Goal: Book appointment/travel/reservation

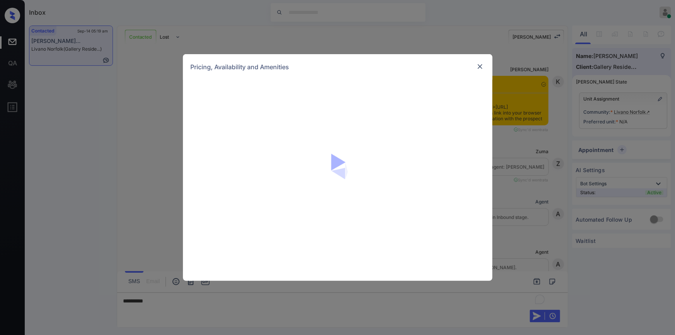
scroll to position [1184, 0]
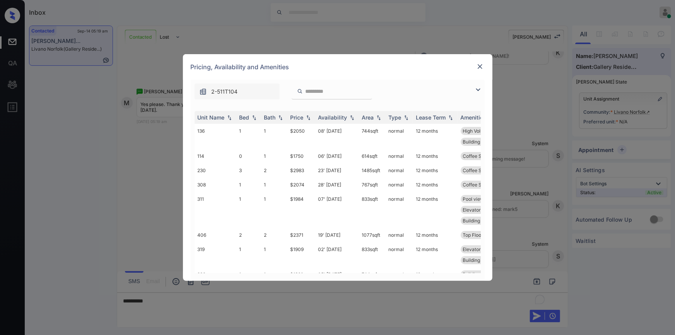
click at [476, 89] on img at bounding box center [478, 89] width 9 height 9
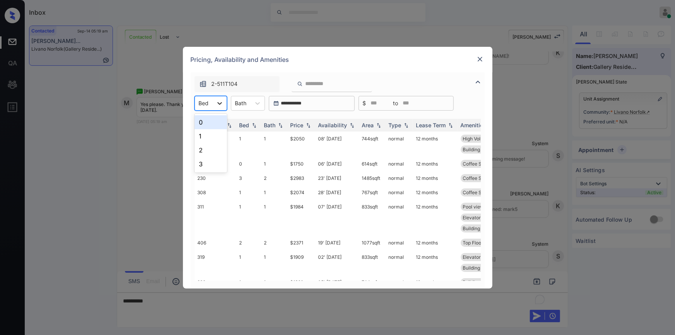
click at [224, 102] on div at bounding box center [220, 103] width 14 height 14
click at [205, 134] on div "1" at bounding box center [211, 136] width 33 height 14
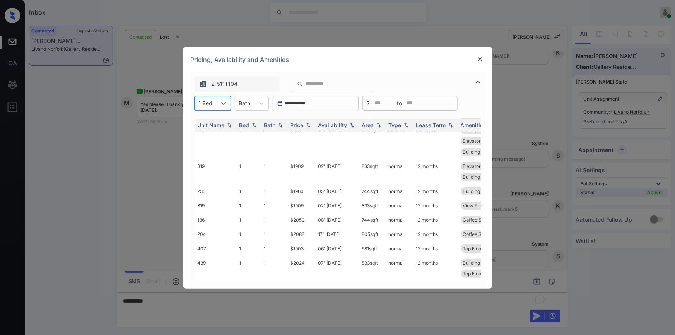
scroll to position [146, 0]
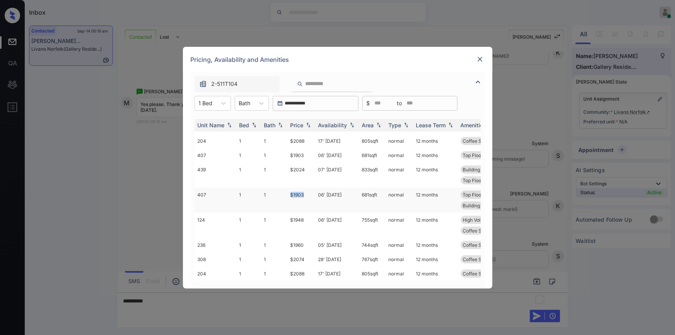
drag, startPoint x: 282, startPoint y: 189, endPoint x: 310, endPoint y: 188, distance: 27.9
click at [310, 188] on tr "407 1 1 $1903 06' Oct 25 681 sqft normal 12 months Top Floor Coffee Shop Pool v…" at bounding box center [397, 200] width 404 height 25
copy tr "$1903"
click at [302, 190] on td "$1903" at bounding box center [302, 200] width 28 height 25
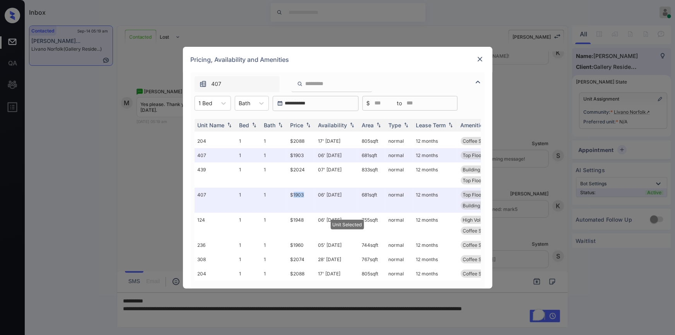
click at [482, 58] on img at bounding box center [480, 59] width 8 height 8
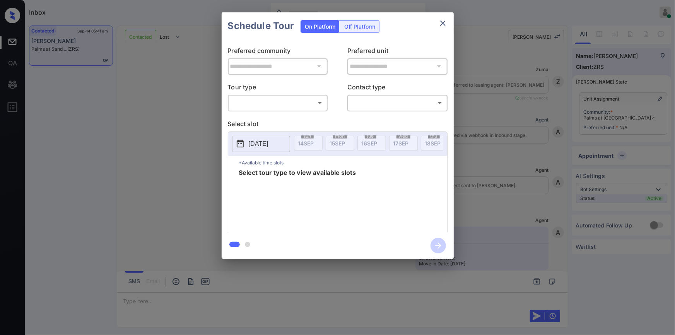
scroll to position [1623, 0]
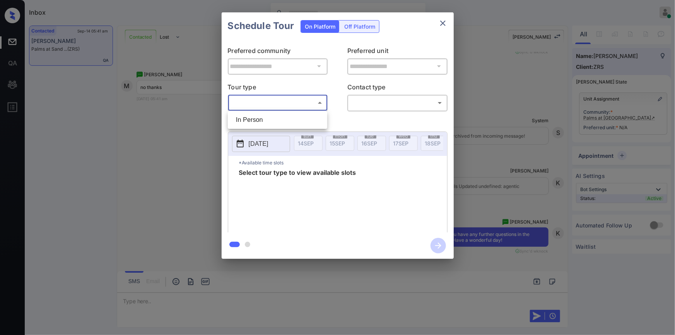
click at [259, 104] on body "Inbox [PERSON_NAME] Online Set yourself offline Set yourself on break Profile S…" at bounding box center [337, 167] width 675 height 335
click at [252, 122] on li "In Person" at bounding box center [278, 120] width 96 height 14
type input "********"
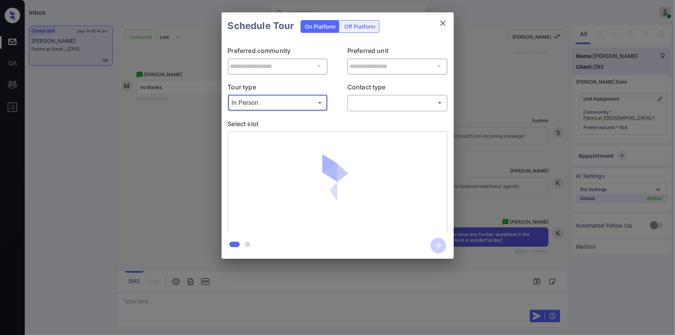
click at [383, 99] on body "Inbox Jiro Alonzo Online Set yourself offline Set yourself on break Profile Swi…" at bounding box center [337, 167] width 675 height 335
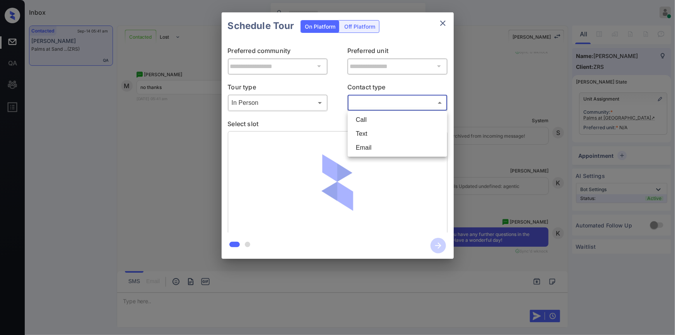
click at [370, 138] on li "Text" at bounding box center [398, 134] width 96 height 14
type input "****"
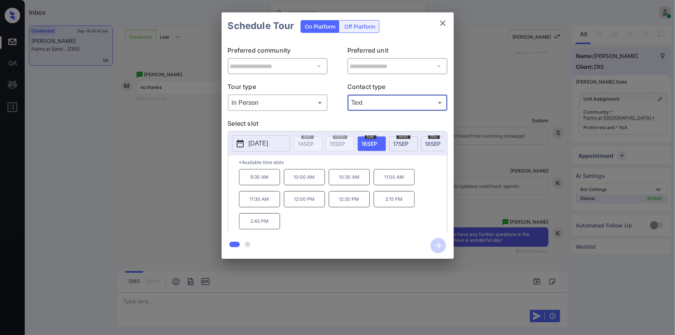
click at [192, 143] on div "**********" at bounding box center [337, 135] width 675 height 271
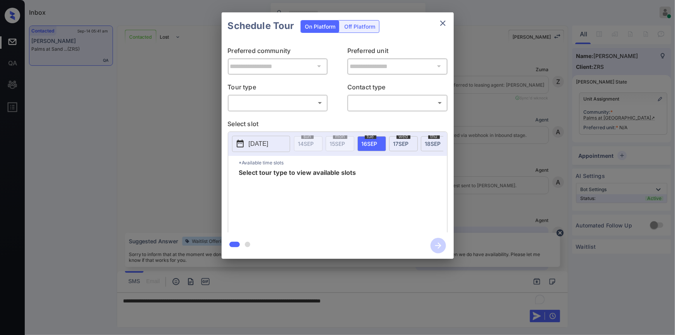
scroll to position [1623, 0]
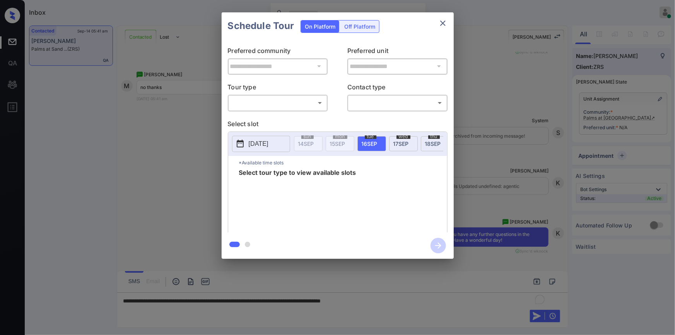
click at [274, 104] on body "Inbox Jiro Alonzo Online Set yourself offline Set yourself on break Profile Swi…" at bounding box center [337, 167] width 675 height 335
click at [265, 118] on li "In Person" at bounding box center [278, 120] width 96 height 14
type input "********"
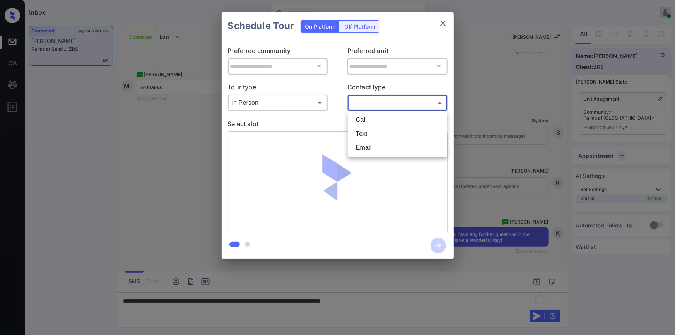
click at [374, 99] on body "Inbox Jiro Alonzo Online Set yourself offline Set yourself on break Profile Swi…" at bounding box center [337, 167] width 675 height 335
click at [369, 135] on li "Text" at bounding box center [398, 134] width 96 height 14
type input "****"
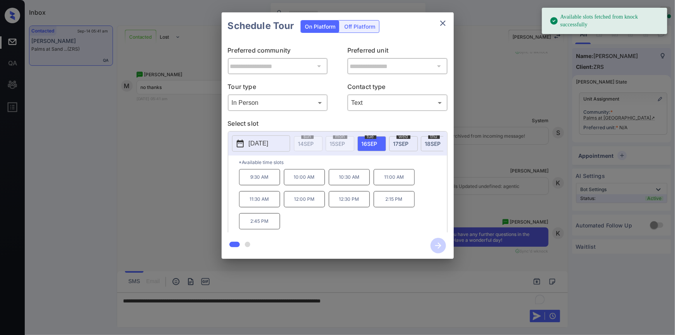
click at [193, 169] on div "**********" at bounding box center [337, 135] width 675 height 271
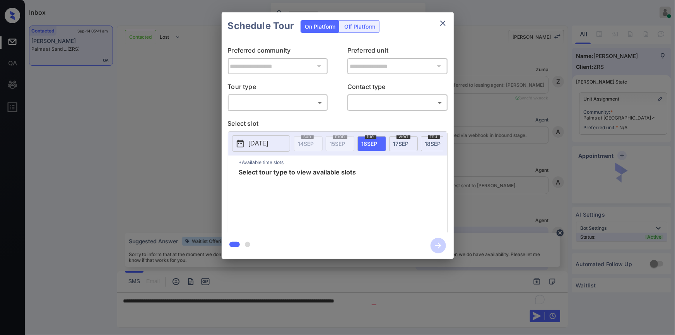
scroll to position [1623, 0]
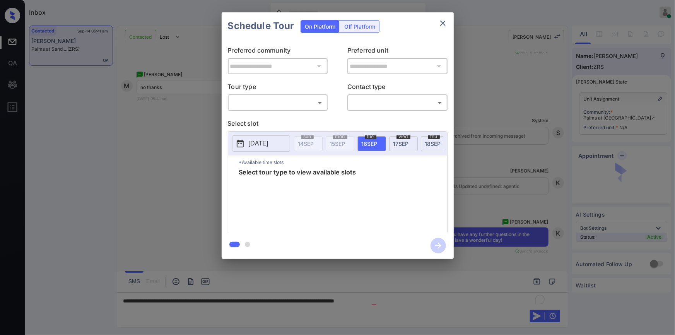
click at [283, 105] on body "Inbox [PERSON_NAME] Online Set yourself offline Set yourself on break Profile S…" at bounding box center [337, 167] width 675 height 335
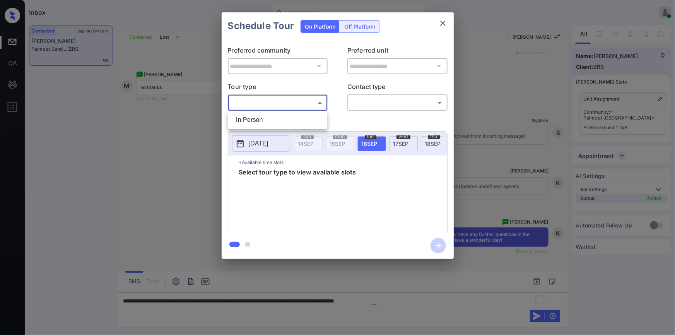
click at [273, 123] on li "In Person" at bounding box center [278, 120] width 96 height 14
type input "********"
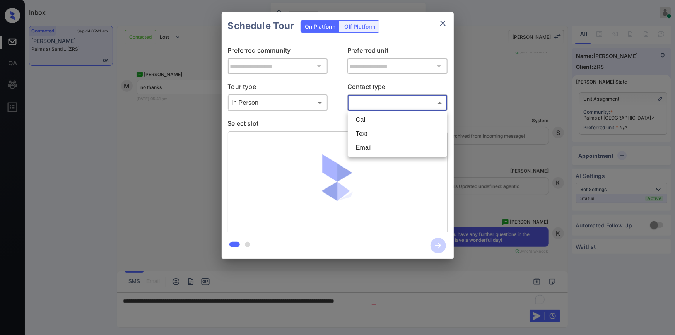
click at [372, 105] on body "Inbox [PERSON_NAME] Online Set yourself offline Set yourself on break Profile S…" at bounding box center [337, 167] width 675 height 335
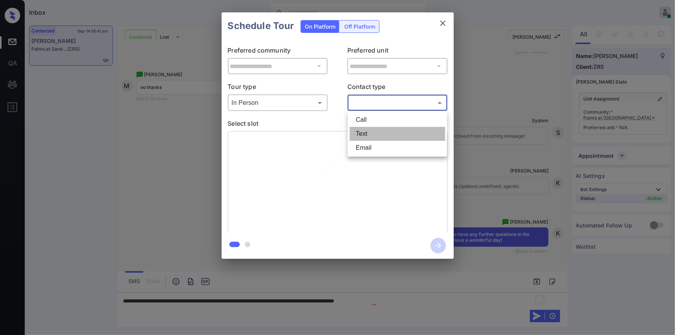
click at [363, 135] on li "Text" at bounding box center [398, 134] width 96 height 14
type input "****"
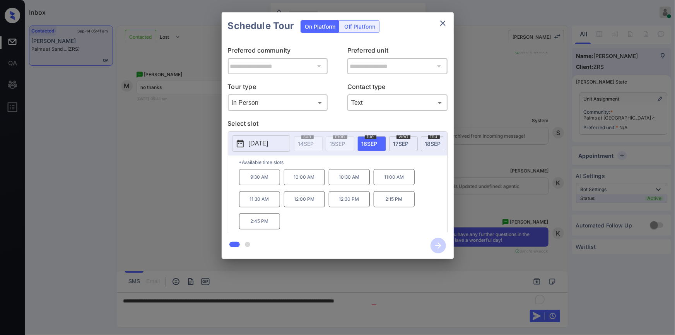
click at [423, 298] on div at bounding box center [337, 167] width 675 height 335
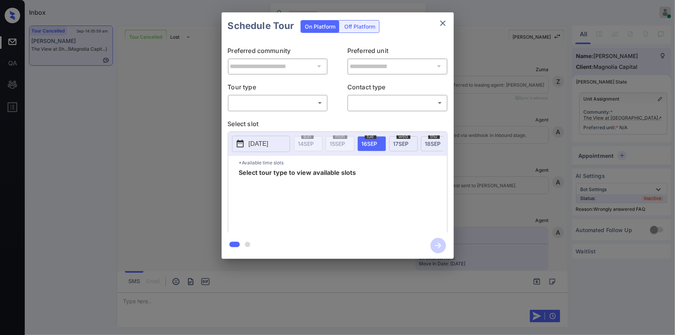
scroll to position [3258, 0]
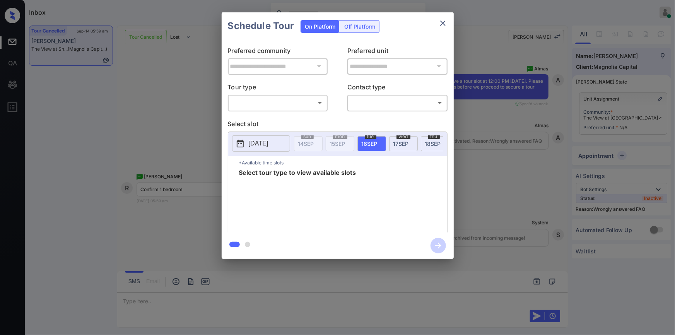
click at [290, 96] on div "​ ​" at bounding box center [278, 102] width 100 height 17
click at [284, 103] on body "Inbox [PERSON_NAME] Online Set yourself offline Set yourself on break Profile S…" at bounding box center [337, 167] width 675 height 335
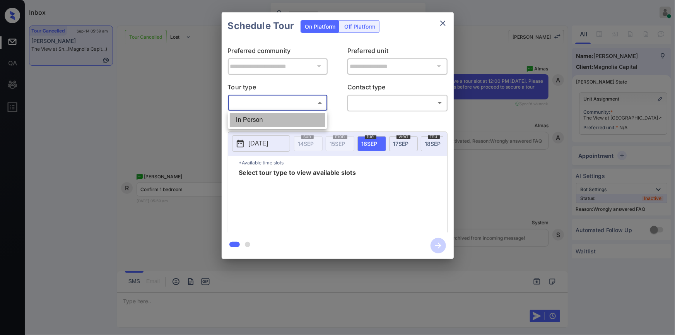
click at [275, 122] on li "In Person" at bounding box center [278, 120] width 96 height 14
type input "********"
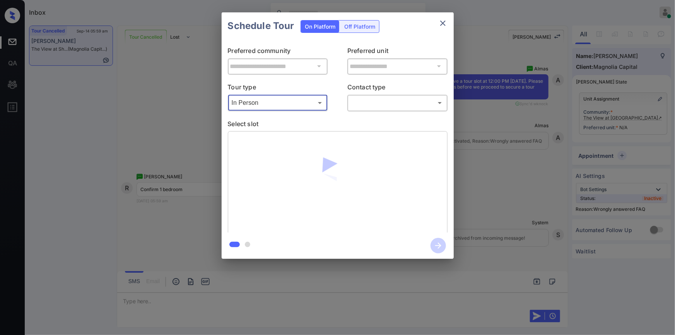
click at [364, 103] on body "Inbox Jiro Alonzo Online Set yourself offline Set yourself on break Profile Swi…" at bounding box center [337, 167] width 675 height 335
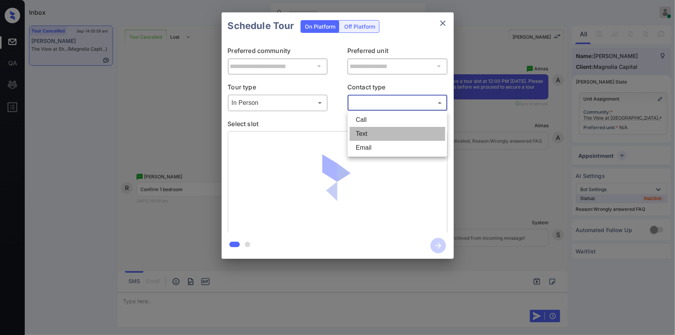
click at [359, 132] on li "Text" at bounding box center [398, 134] width 96 height 14
type input "****"
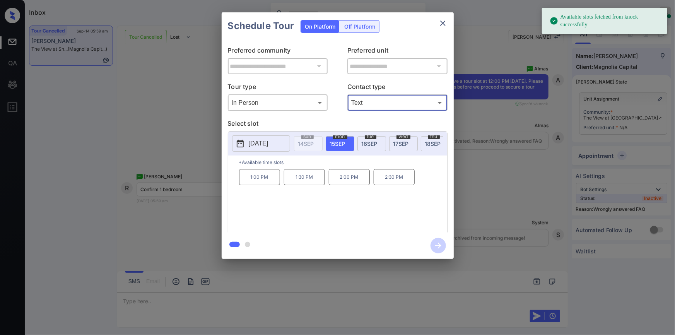
click at [284, 147] on button "[DATE]" at bounding box center [261, 143] width 58 height 16
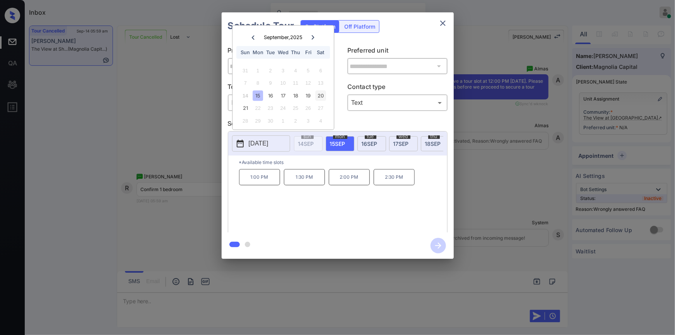
click at [317, 93] on div "20" at bounding box center [321, 96] width 10 height 10
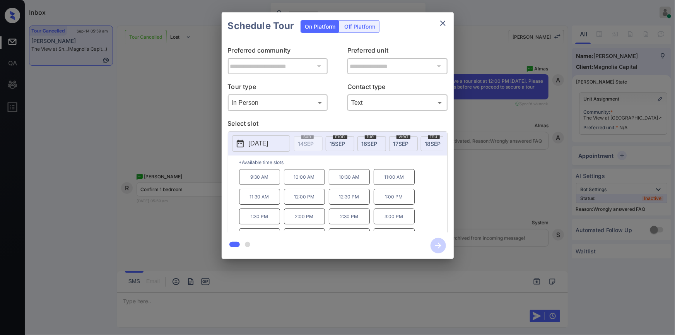
click at [413, 156] on div "2025-09-20 sun 14 SEP mon 15 SEP tue 16 SEP wed 17 SEP thu 18 SEP fri 19 SEP sa…" at bounding box center [337, 144] width 219 height 24
click at [498, 165] on div "**********" at bounding box center [337, 135] width 675 height 271
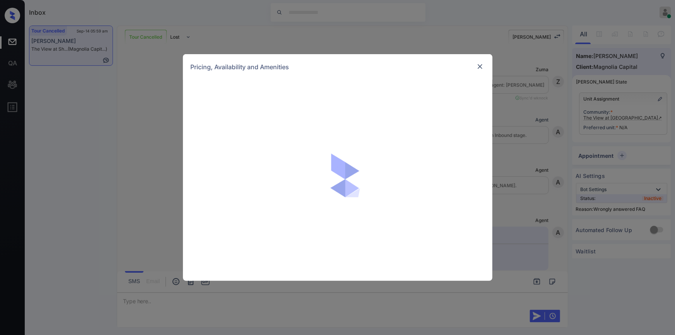
scroll to position [3258, 0]
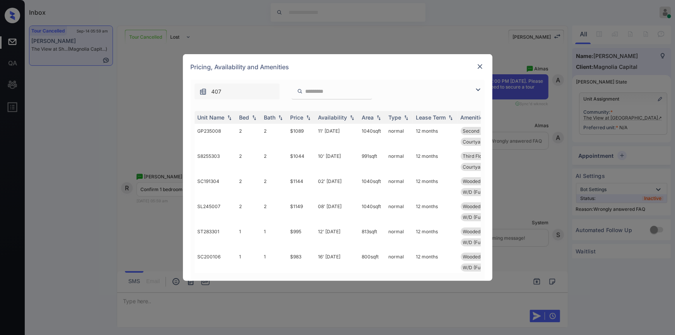
click at [476, 89] on img at bounding box center [478, 89] width 9 height 9
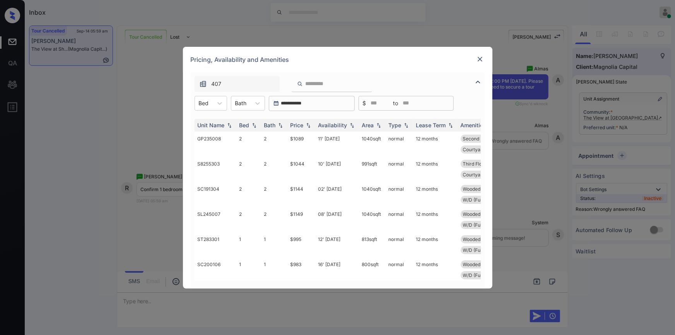
click at [219, 111] on div "Unit Name Bed Bath Price Availability Area Type Lease Term Amenities GP235008 2…" at bounding box center [338, 200] width 294 height 178
click at [219, 106] on icon at bounding box center [220, 103] width 8 height 8
click at [206, 123] on div "1" at bounding box center [211, 122] width 33 height 14
drag, startPoint x: 290, startPoint y: 216, endPoint x: 311, endPoint y: 211, distance: 21.4
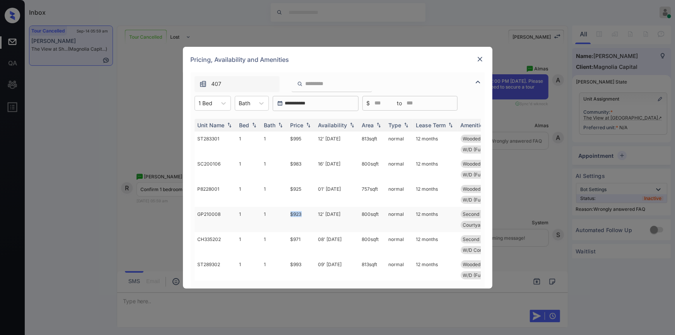
click at [311, 211] on td "$923" at bounding box center [302, 219] width 28 height 25
copy td "$923"
click at [293, 213] on td "$923" at bounding box center [302, 219] width 28 height 25
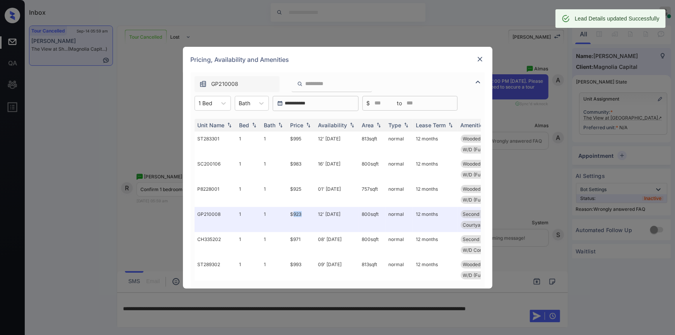
click at [480, 58] on img at bounding box center [480, 59] width 8 height 8
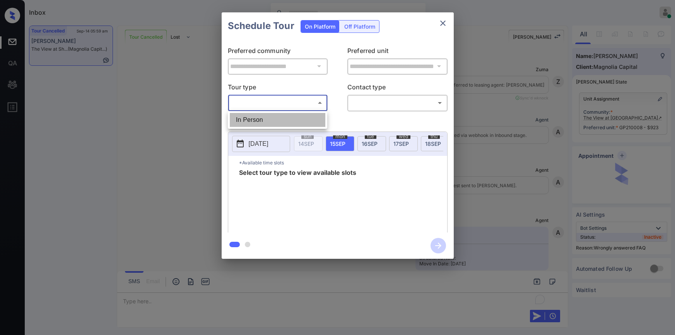
click at [262, 122] on li "In Person" at bounding box center [278, 120] width 96 height 14
type input "********"
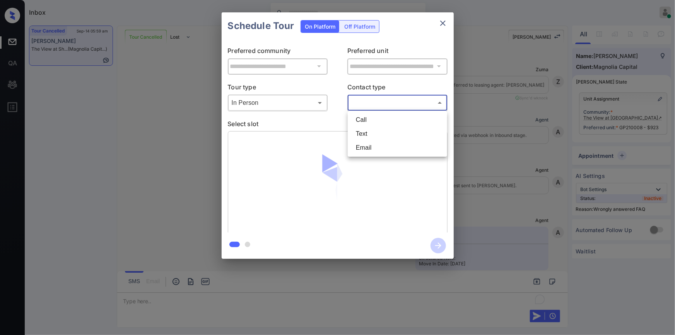
scroll to position [3355, 0]
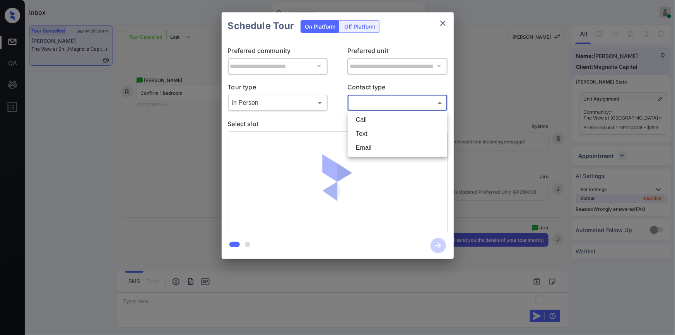
click at [366, 99] on body "Inbox [PERSON_NAME] Online Set yourself offline Set yourself on break Profile S…" at bounding box center [337, 167] width 675 height 335
click at [367, 130] on li "Text" at bounding box center [398, 134] width 96 height 14
type input "****"
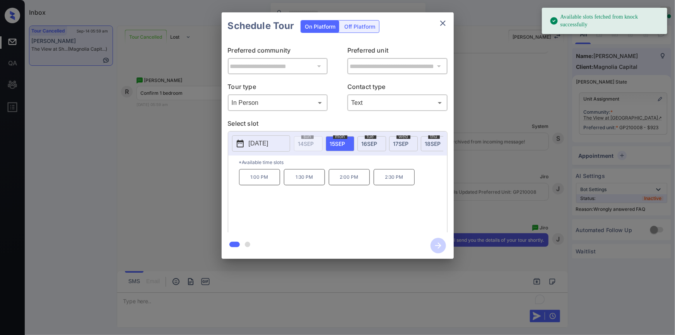
click at [269, 146] on p "2025-09-15" at bounding box center [259, 143] width 20 height 9
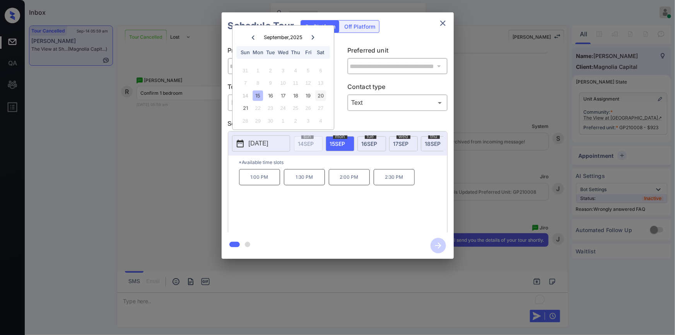
click at [320, 95] on div "20" at bounding box center [321, 96] width 10 height 10
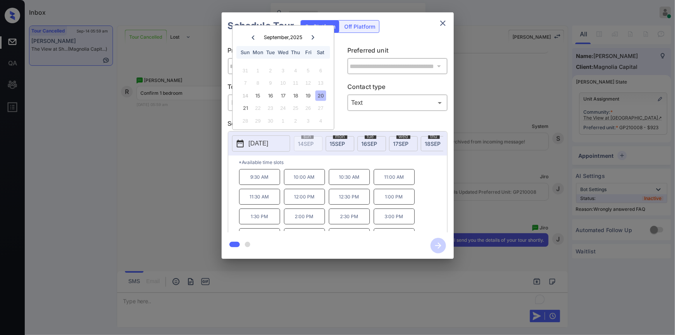
click at [307, 203] on p "12:00 PM" at bounding box center [304, 197] width 41 height 16
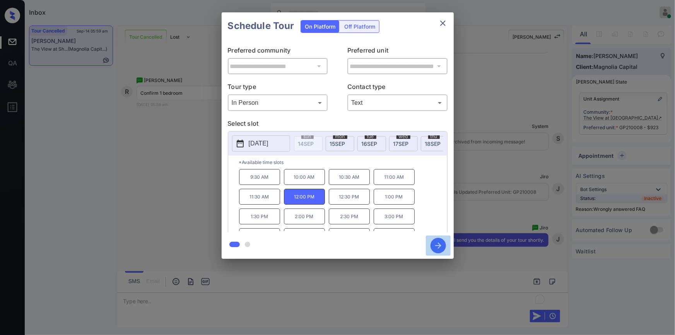
click at [437, 244] on icon "button" at bounding box center [438, 245] width 15 height 15
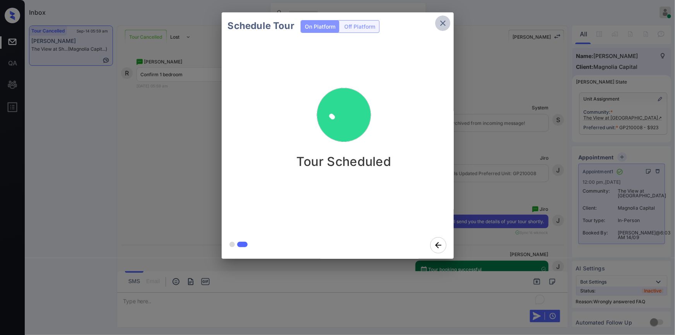
click at [446, 27] on icon "close" at bounding box center [443, 23] width 9 height 9
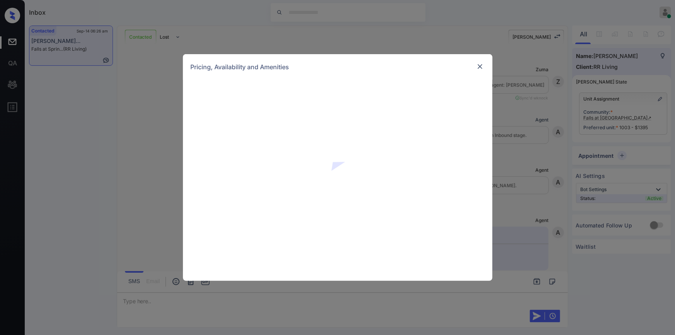
scroll to position [504, 0]
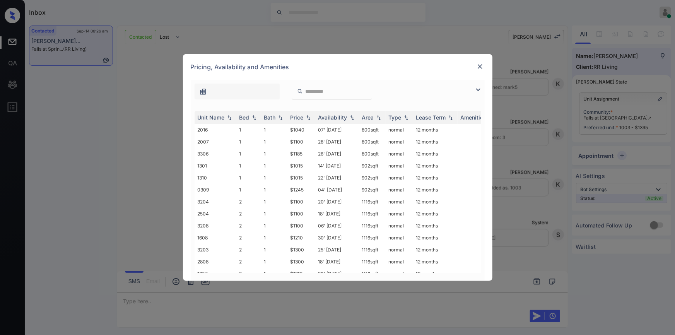
click at [475, 87] on img at bounding box center [478, 89] width 9 height 9
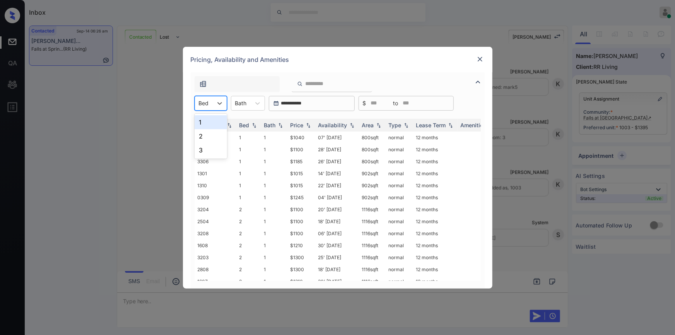
click at [208, 105] on div at bounding box center [204, 103] width 10 height 8
click at [205, 144] on div "3" at bounding box center [211, 150] width 33 height 14
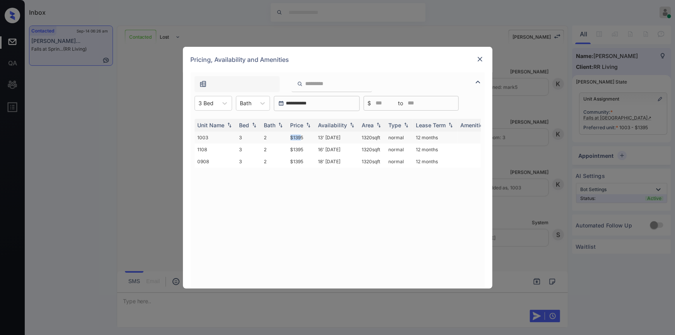
drag, startPoint x: 288, startPoint y: 139, endPoint x: 301, endPoint y: 135, distance: 13.2
click at [301, 135] on td "$1395" at bounding box center [302, 138] width 28 height 12
drag, startPoint x: 308, startPoint y: 135, endPoint x: 298, endPoint y: 140, distance: 10.7
click at [308, 135] on td "$1395" at bounding box center [302, 138] width 28 height 12
drag, startPoint x: 292, startPoint y: 139, endPoint x: 311, endPoint y: 135, distance: 19.1
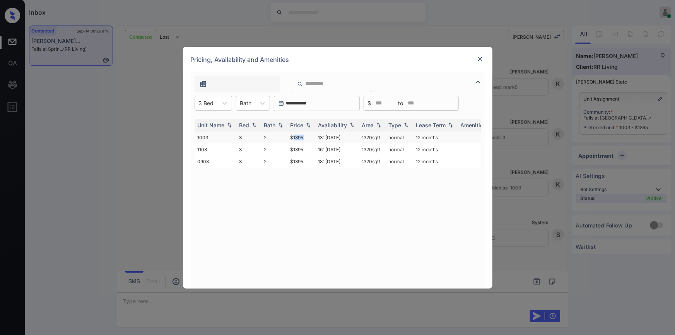
click at [311, 135] on td "$1395" at bounding box center [302, 138] width 28 height 12
drag, startPoint x: 288, startPoint y: 139, endPoint x: 310, endPoint y: 135, distance: 22.7
click at [310, 135] on td "$1395" at bounding box center [302, 138] width 28 height 12
copy td "$1395"
click at [483, 58] on img at bounding box center [480, 59] width 8 height 8
